Goal: Find contact information: Obtain details needed to contact an individual or organization

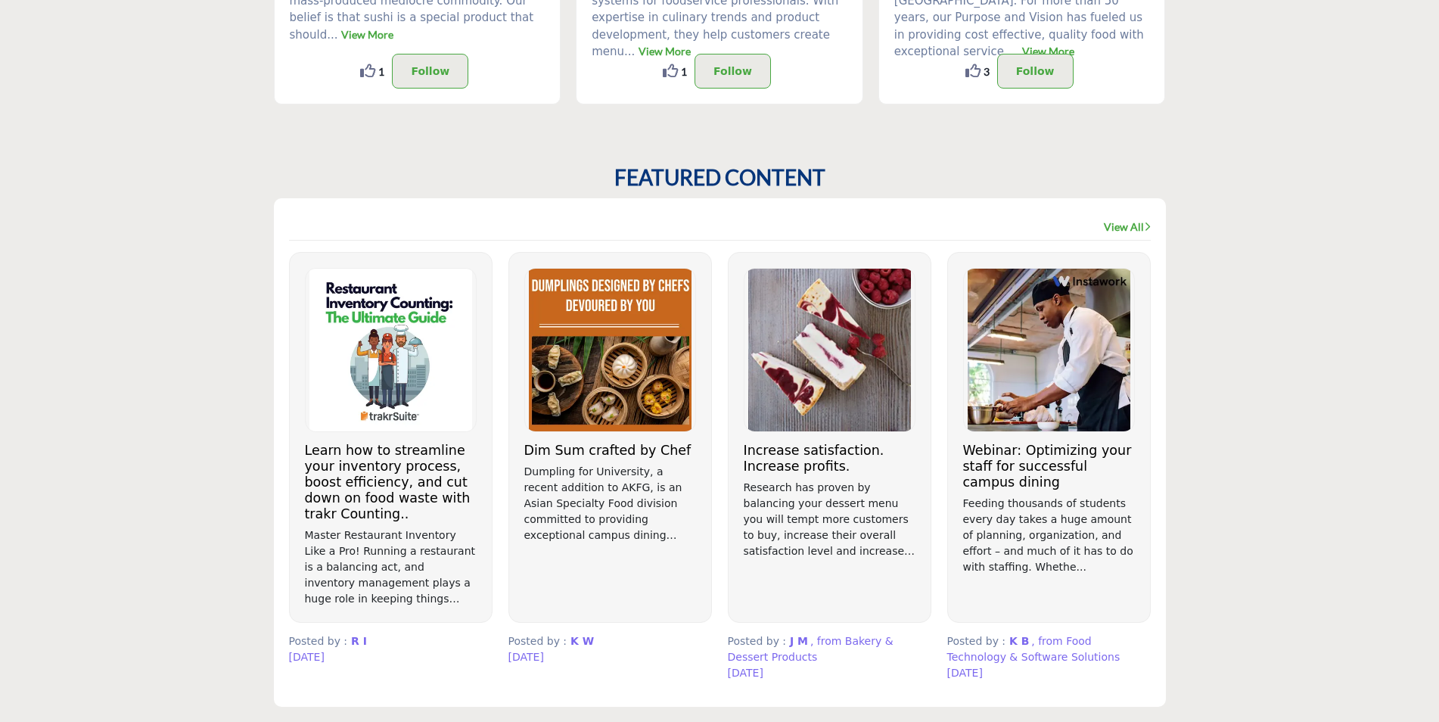
scroll to position [757, 0]
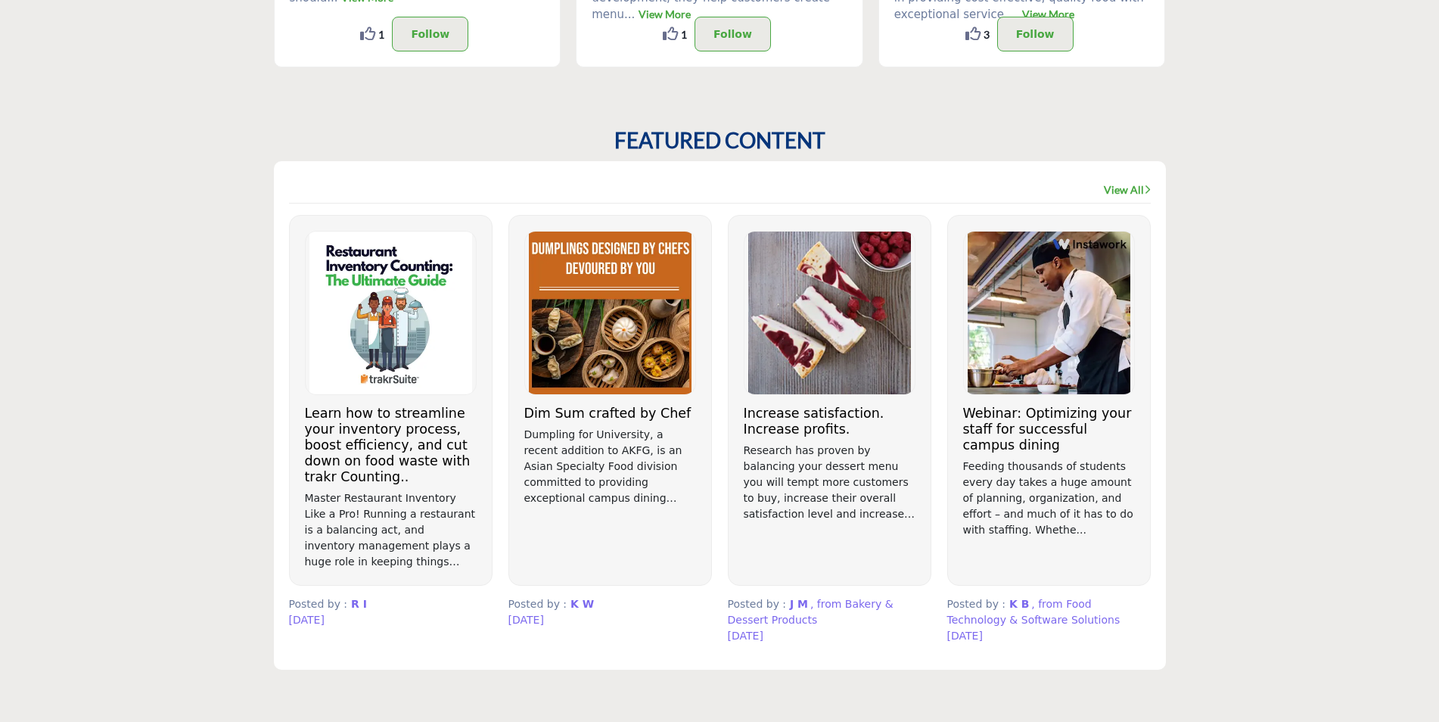
click at [806, 414] on h3 "Increase satisfaction. Increase profits." at bounding box center [830, 422] width 172 height 32
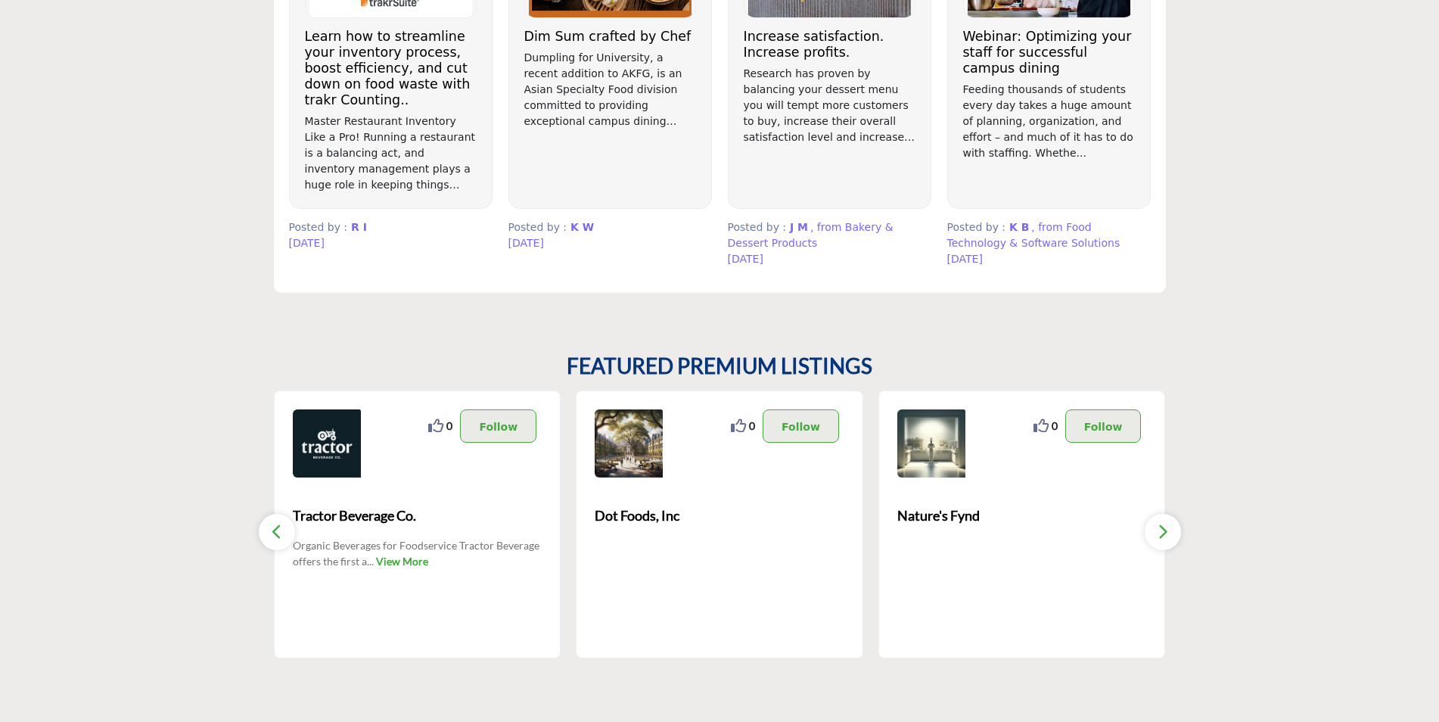
scroll to position [1135, 0]
click at [658, 511] on span "Dot Foods, Inc" at bounding box center [720, 514] width 250 height 20
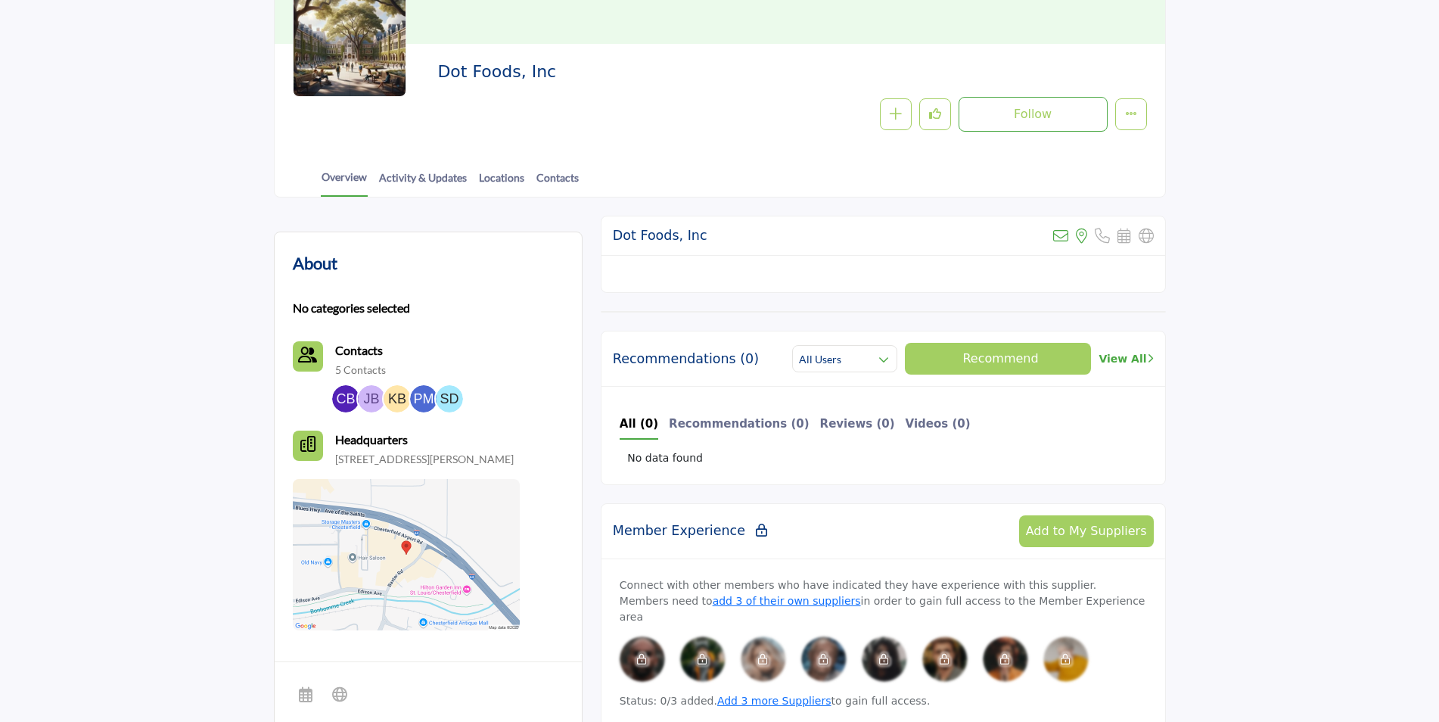
scroll to position [120, 0]
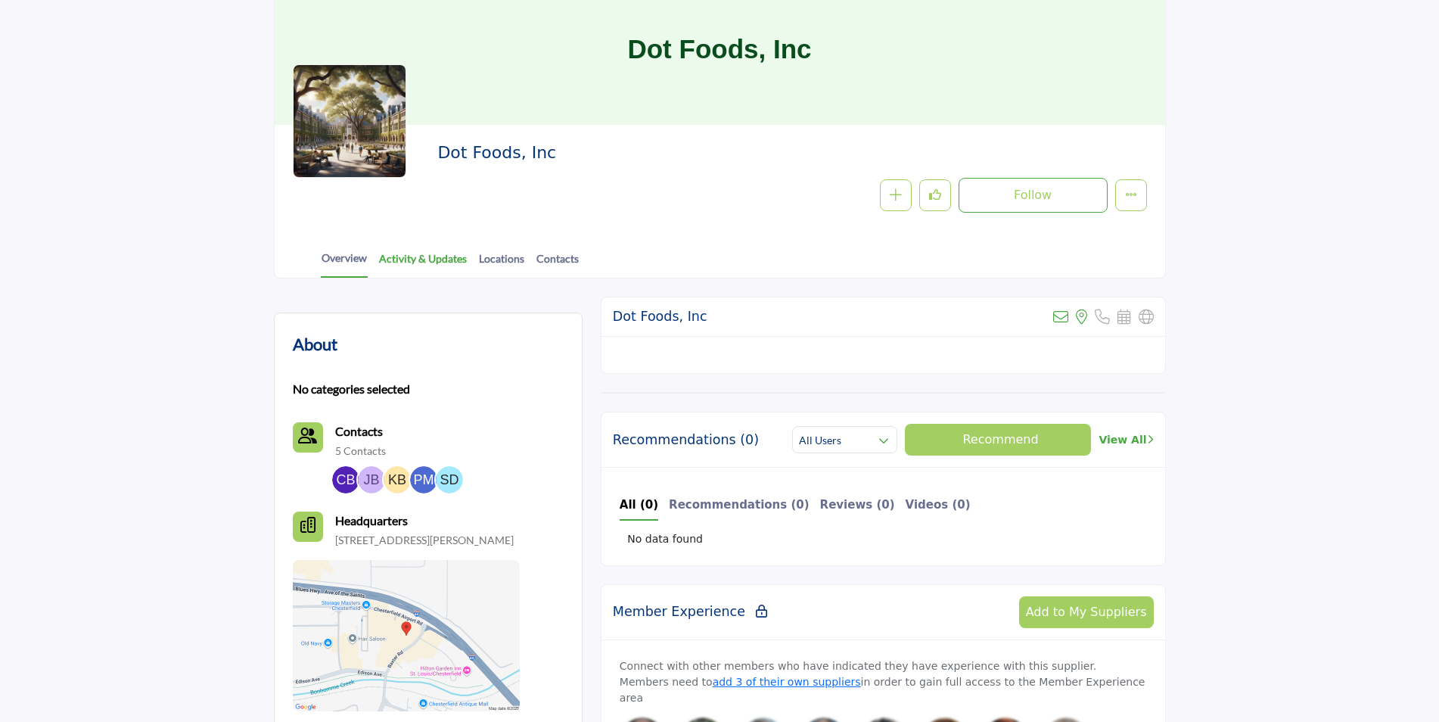
click at [434, 262] on link "Activity & Updates" at bounding box center [422, 263] width 89 height 26
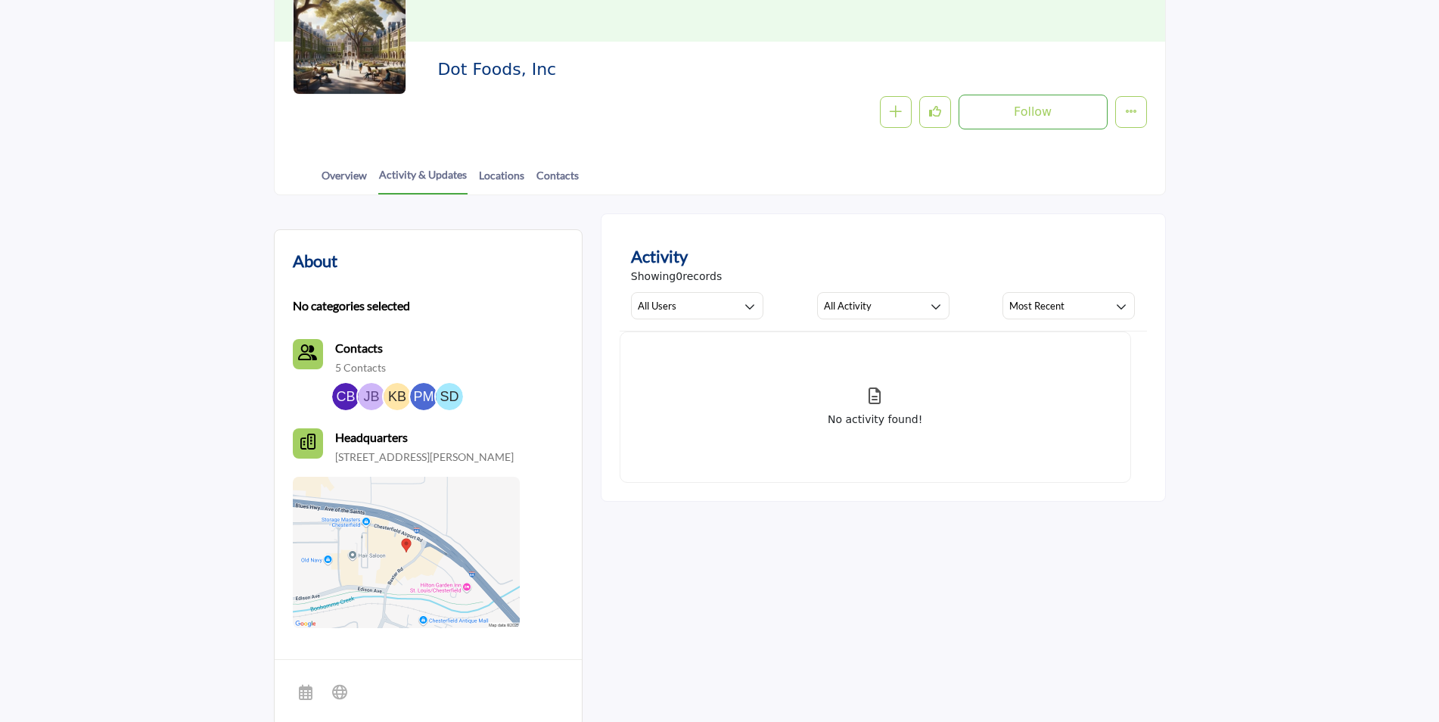
scroll to position [227, 0]
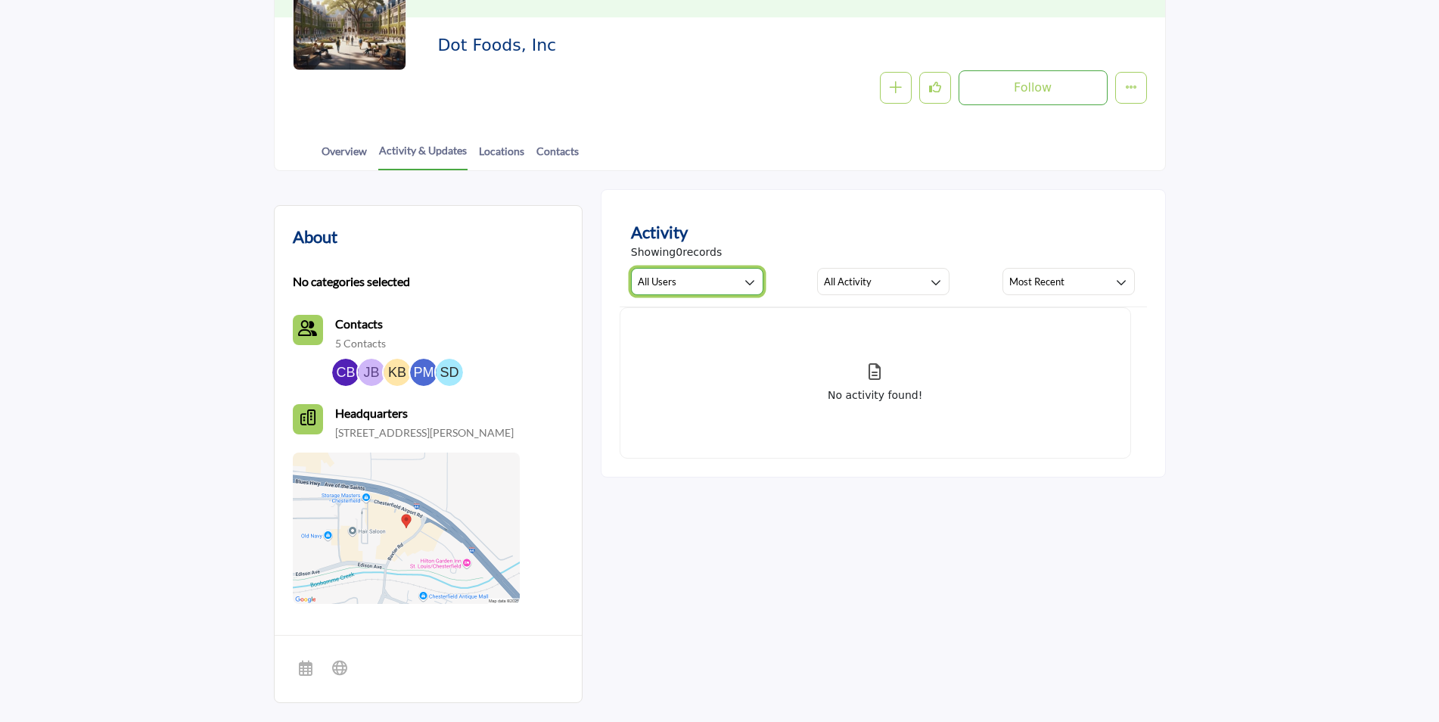
click at [748, 281] on icon "button" at bounding box center [750, 282] width 11 height 11
click at [746, 284] on icon "button" at bounding box center [750, 282] width 11 height 11
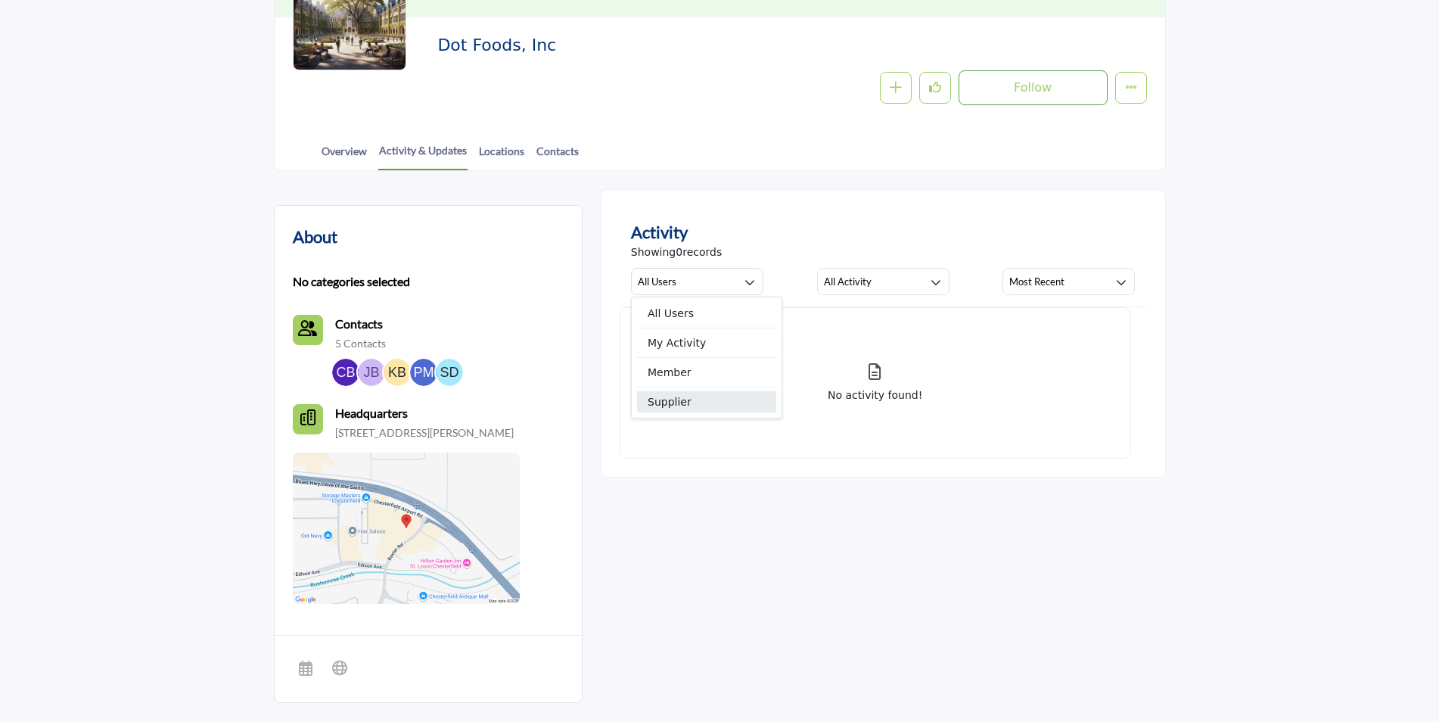
click at [691, 399] on span "Supplier" at bounding box center [706, 401] width 139 height 21
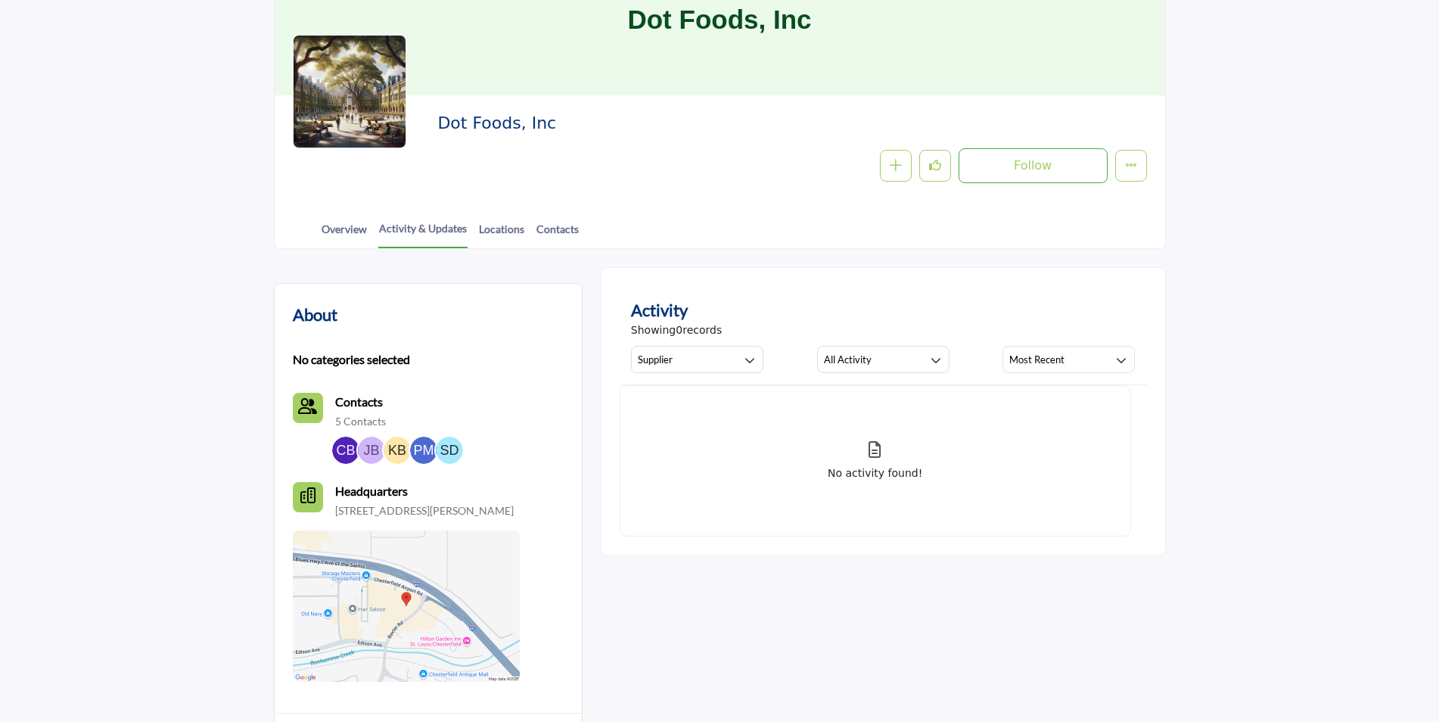
scroll to position [0, 0]
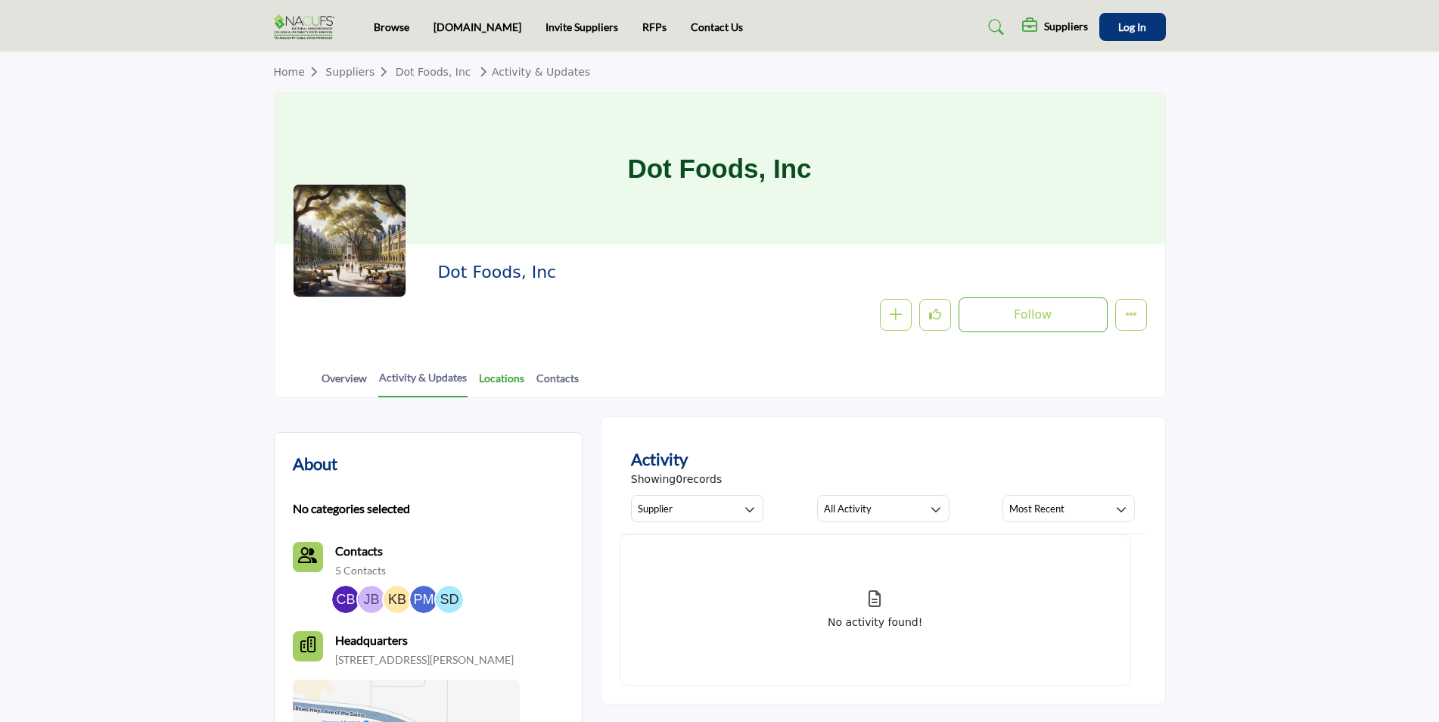
click at [500, 377] on link "Locations" at bounding box center [501, 383] width 47 height 26
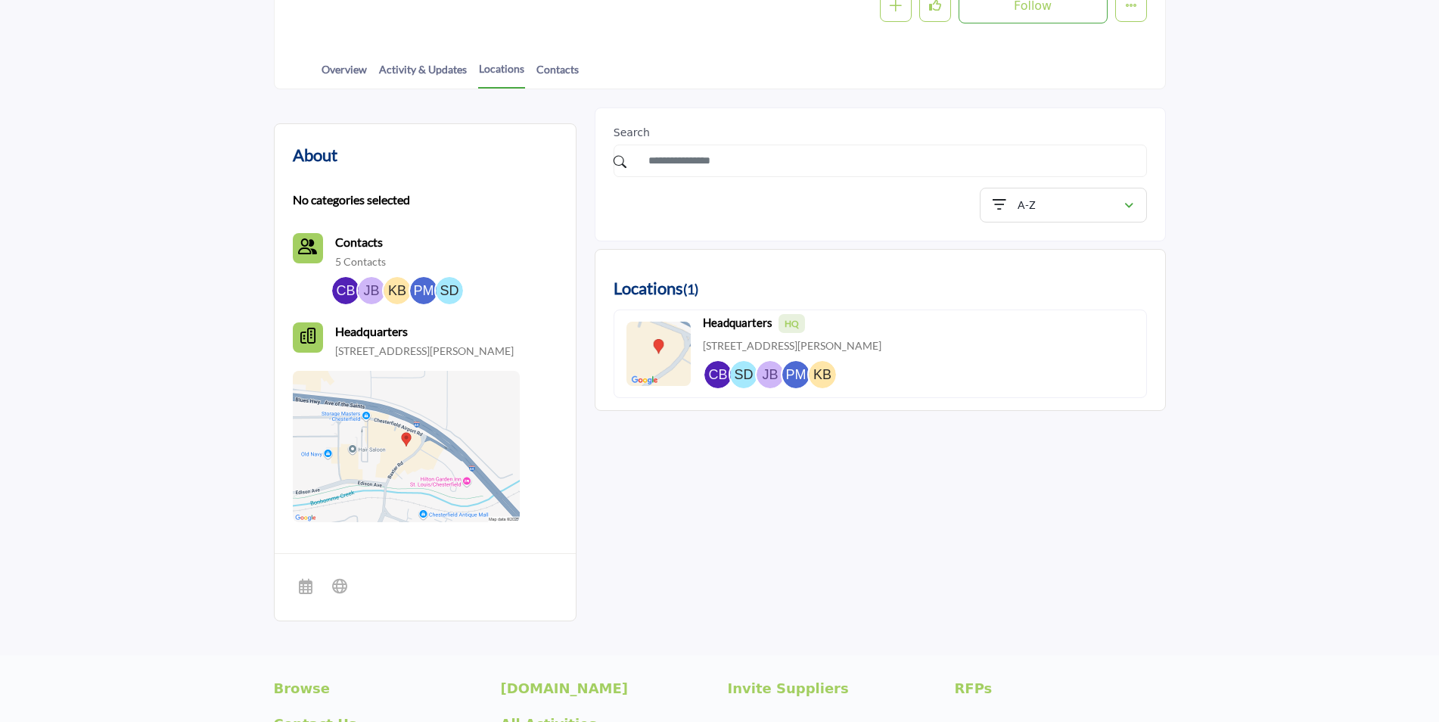
scroll to position [303, 0]
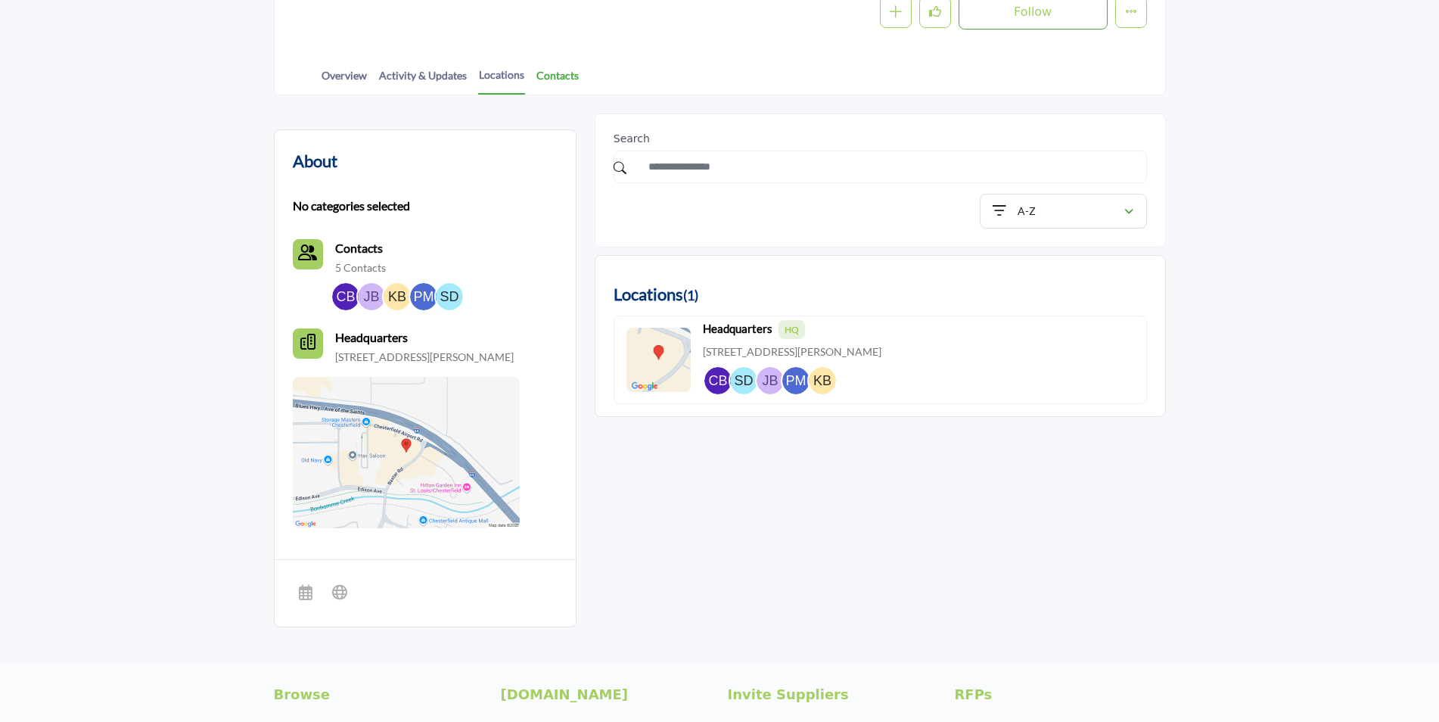
click at [555, 76] on link "Contacts" at bounding box center [558, 80] width 44 height 26
